Goal: Task Accomplishment & Management: Use online tool/utility

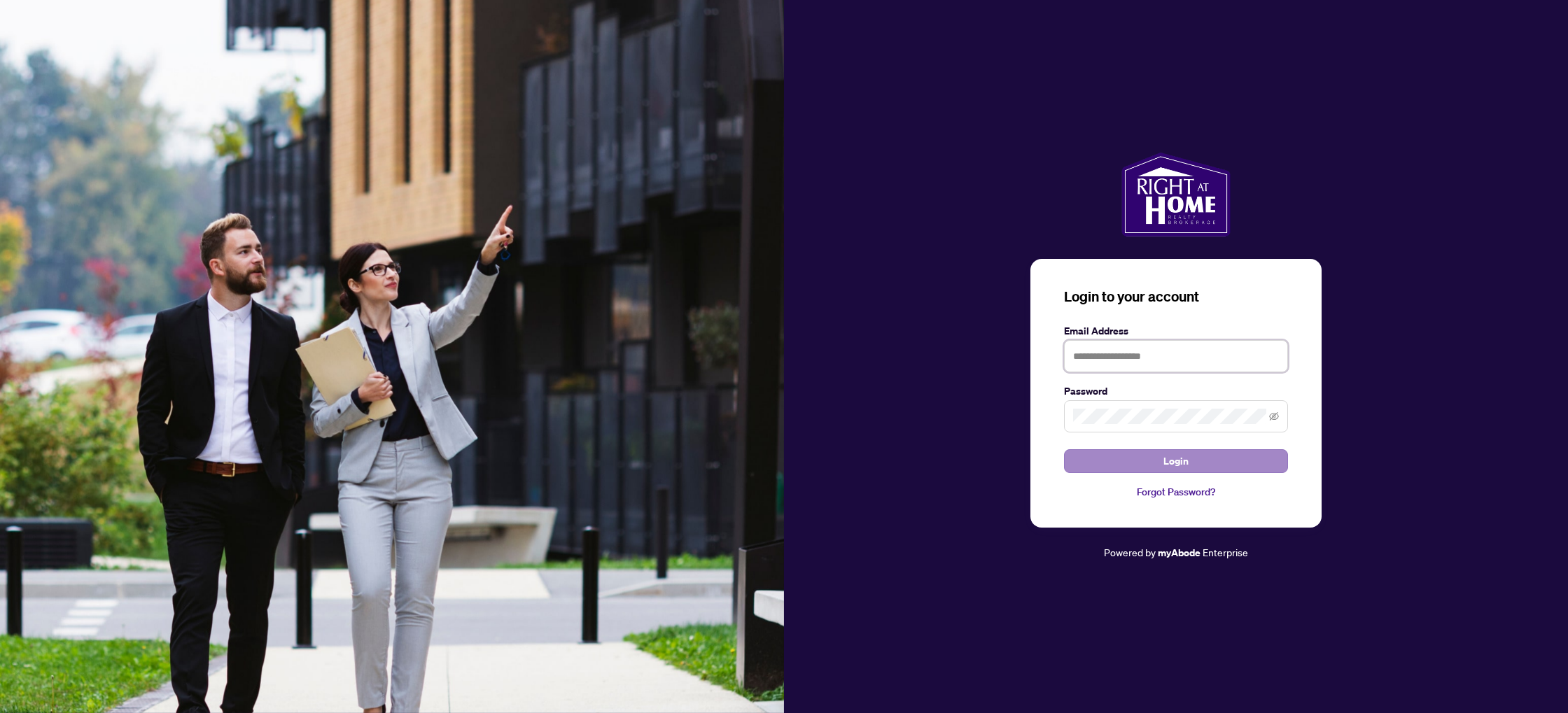
type input "**********"
click at [1097, 452] on button "Login" at bounding box center [1176, 461] width 224 height 24
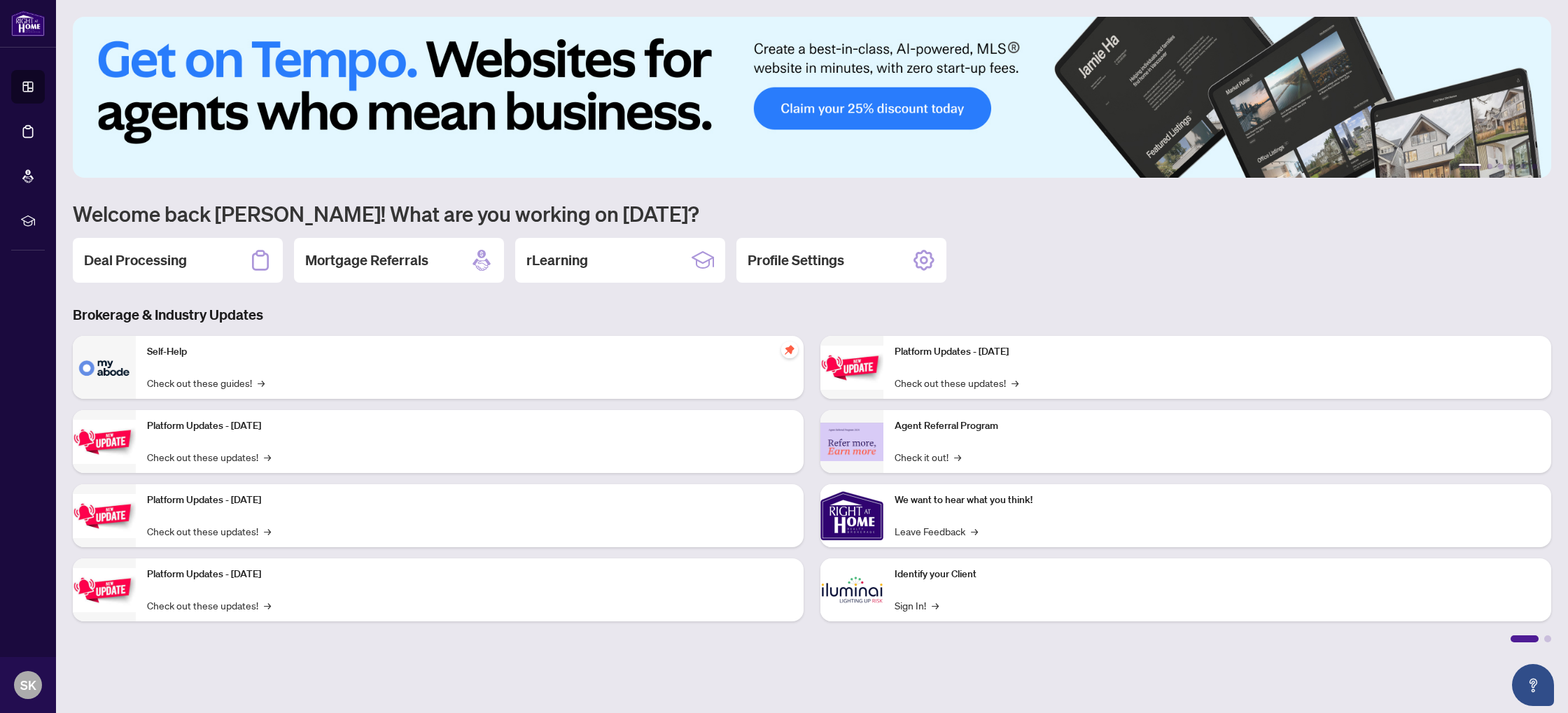
click at [205, 265] on div "Deal Processing" at bounding box center [177, 260] width 210 height 45
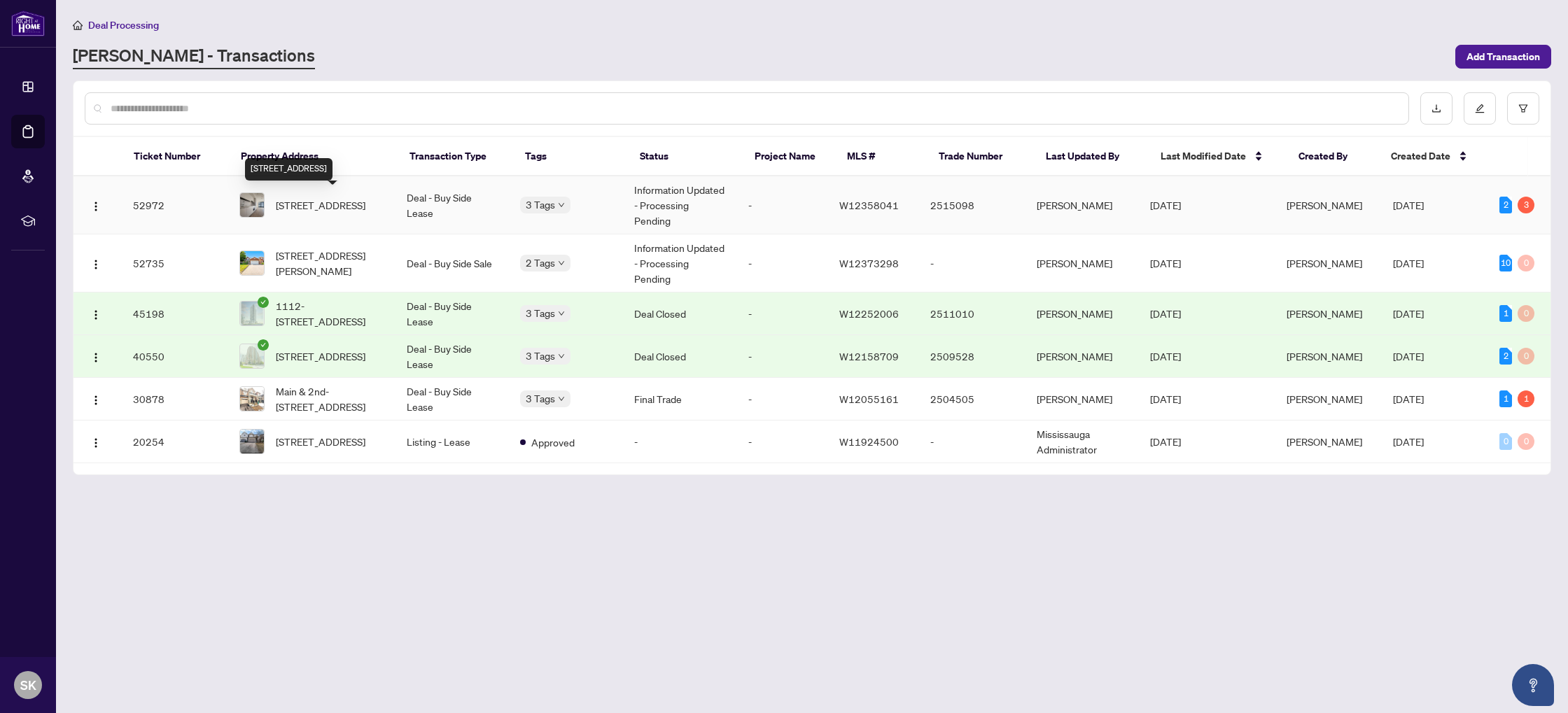
click at [340, 205] on span "[STREET_ADDRESS]" at bounding box center [321, 204] width 90 height 16
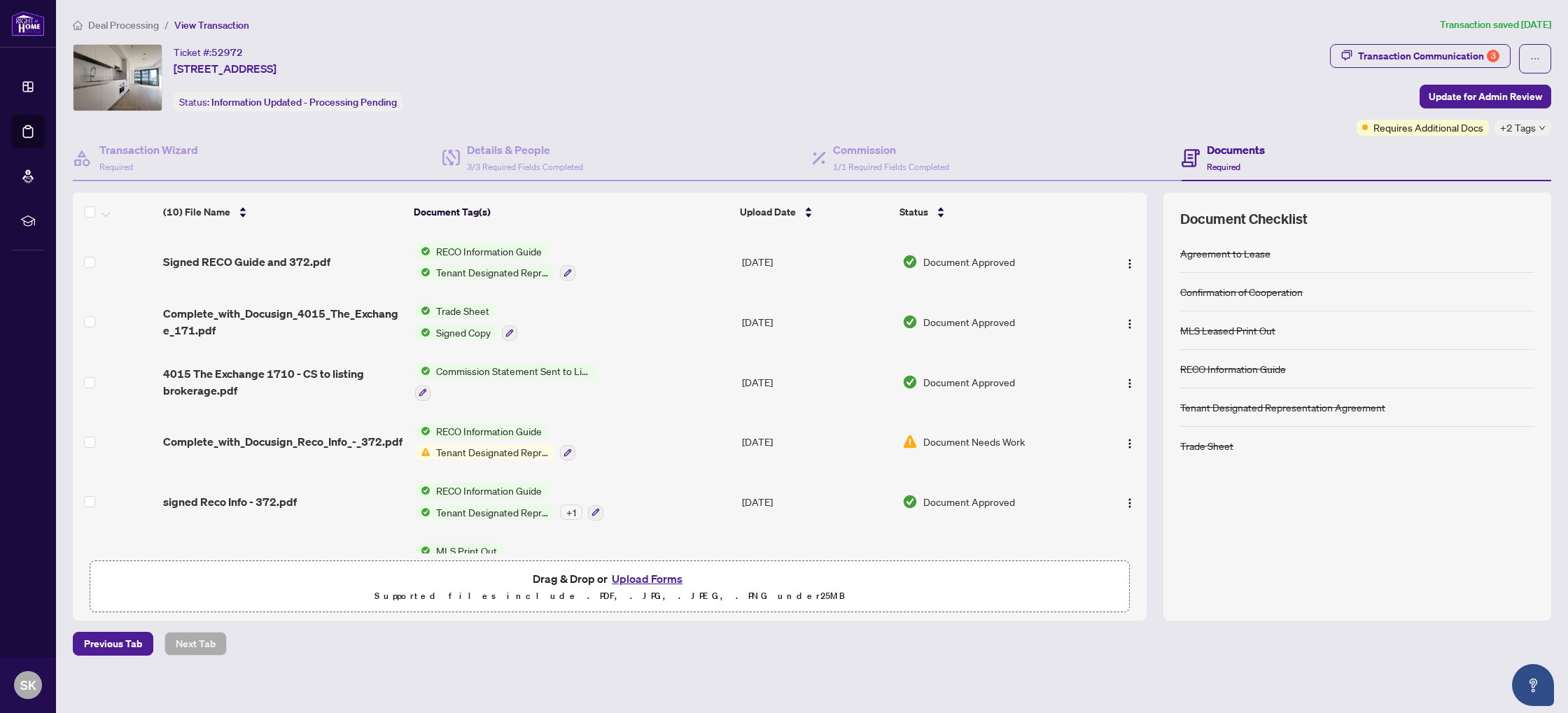
scroll to position [274, 0]
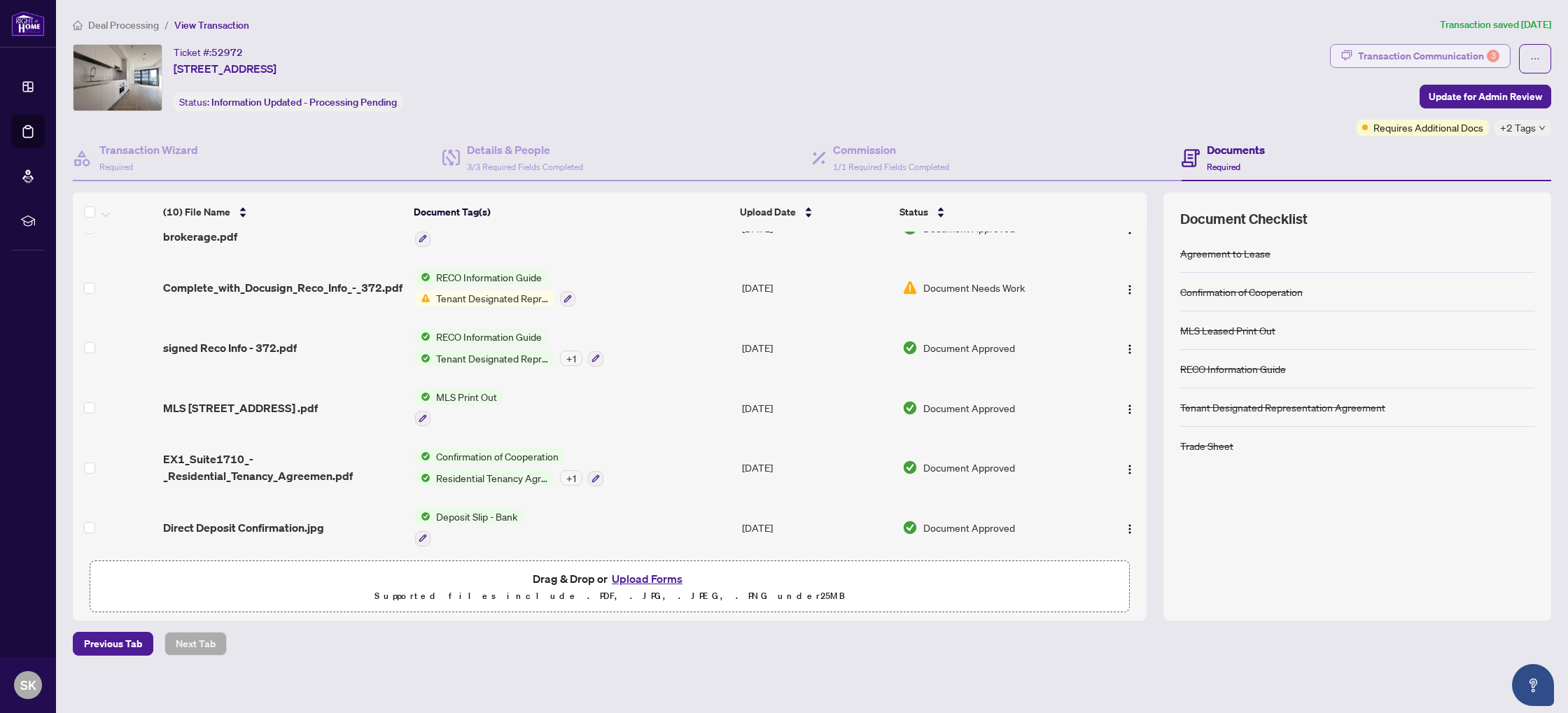
click at [1386, 55] on div "Transaction Communication 3" at bounding box center [1429, 56] width 141 height 22
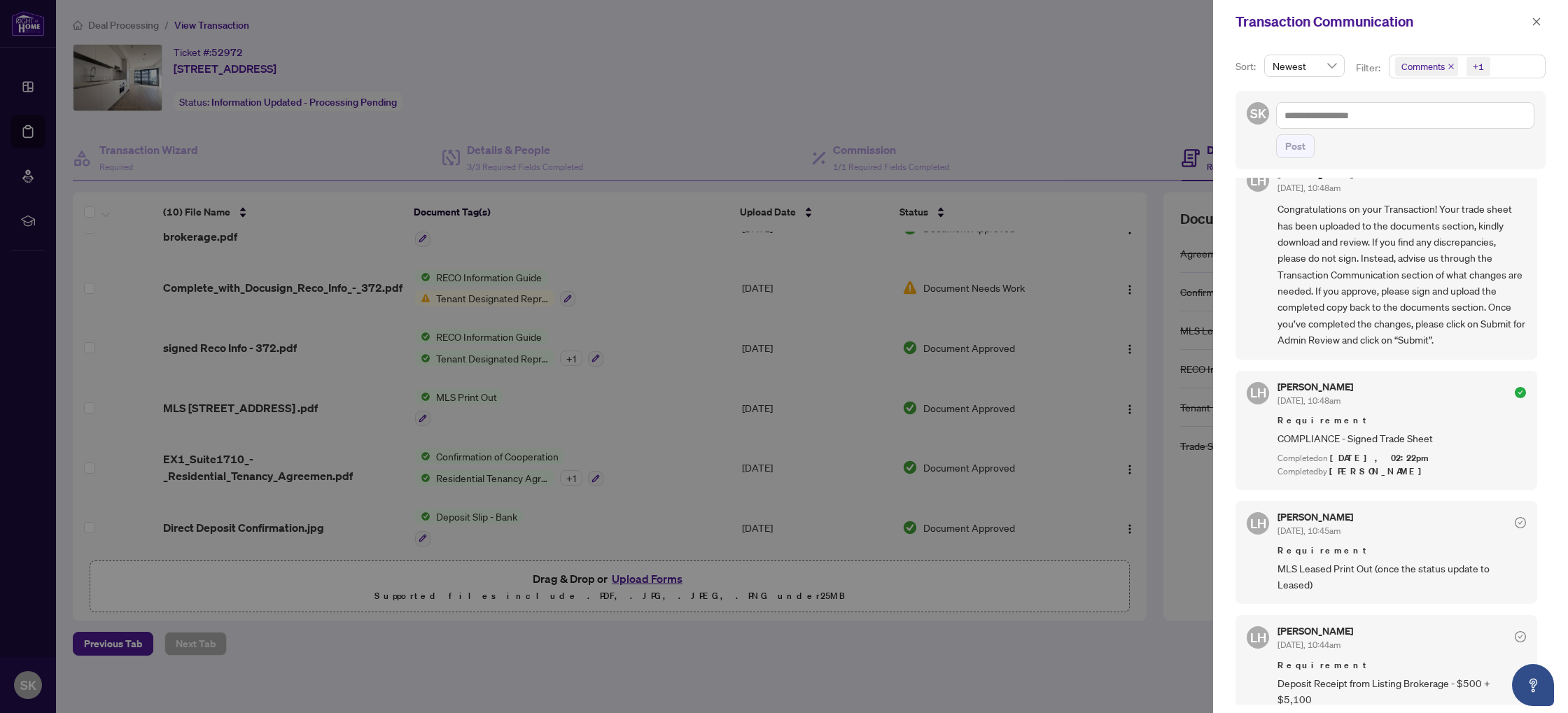
scroll to position [670, 0]
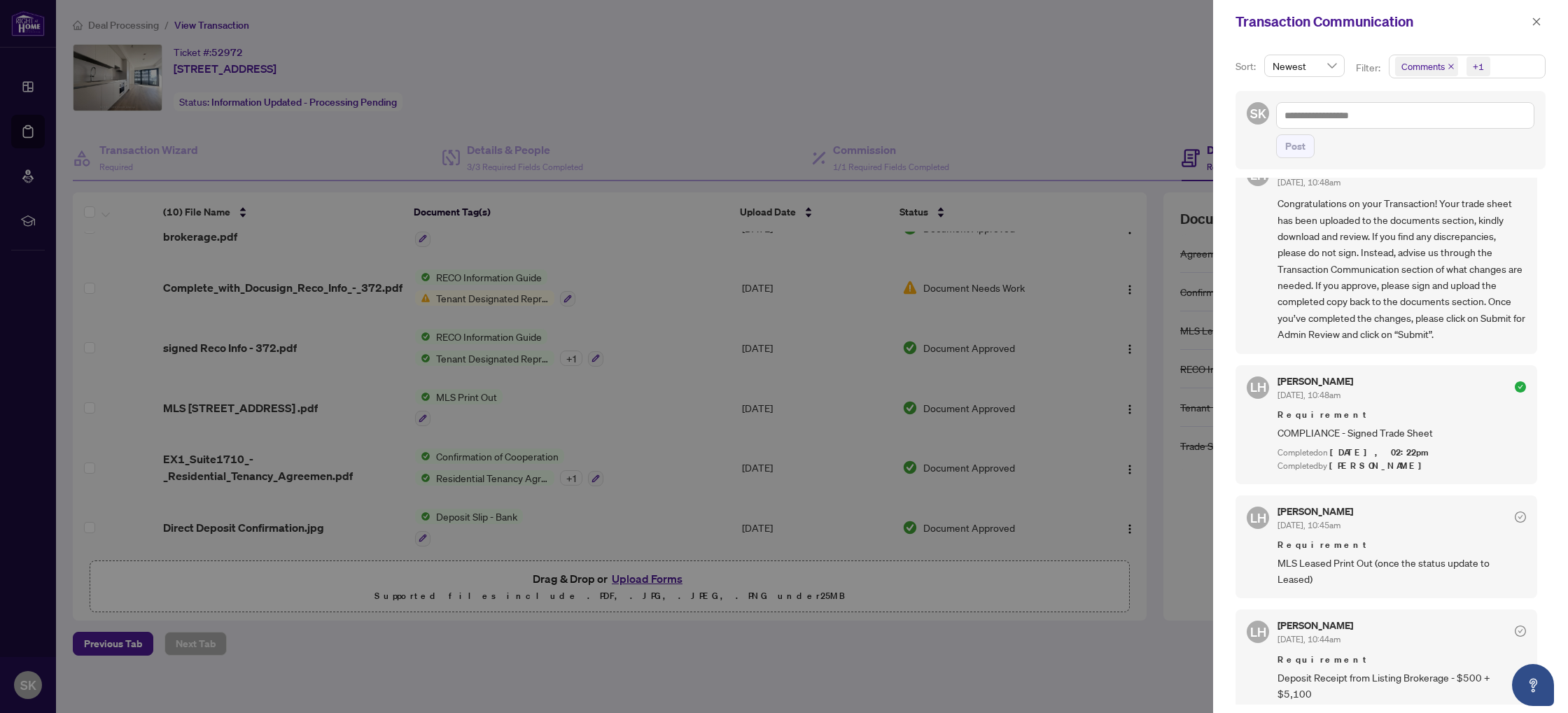
click at [1083, 119] on div at bounding box center [784, 356] width 1568 height 713
